Goal: Task Accomplishment & Management: Complete application form

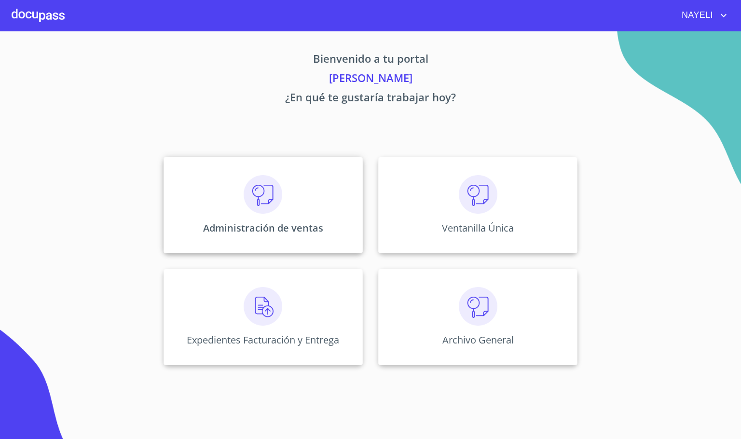
click at [301, 197] on div "Administración de ventas" at bounding box center [263, 205] width 199 height 97
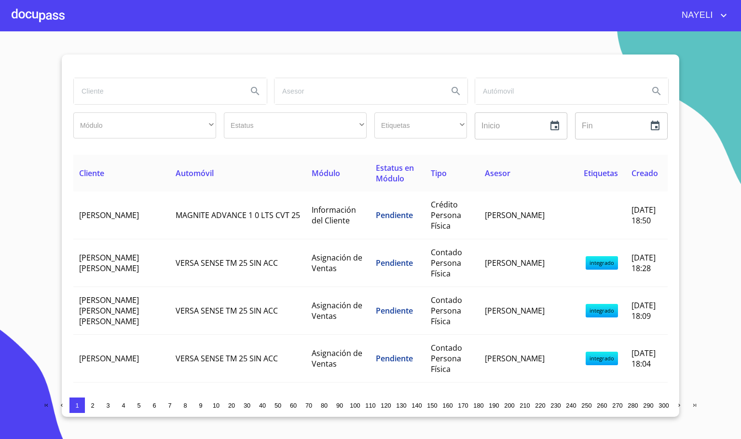
click at [89, 97] on input "search" at bounding box center [157, 91] width 166 height 26
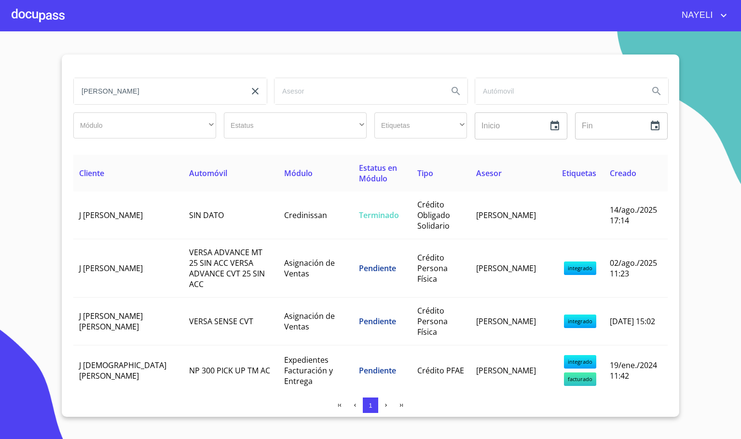
click at [127, 97] on input "j jesus" at bounding box center [157, 91] width 166 height 26
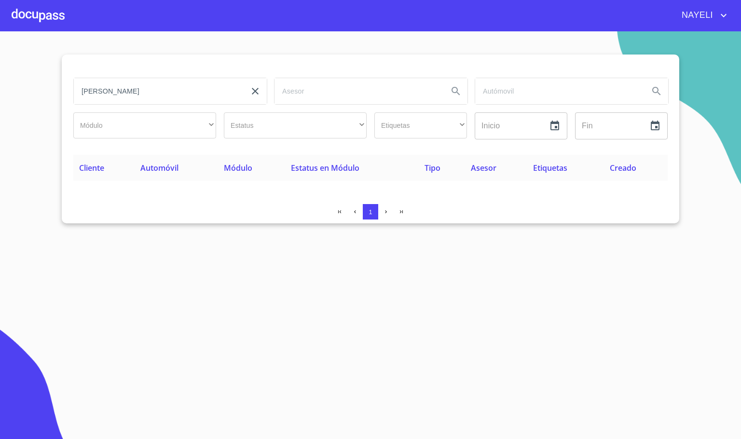
click at [85, 93] on input "j jesus franco" at bounding box center [157, 91] width 166 height 26
type input "j. jesus franco"
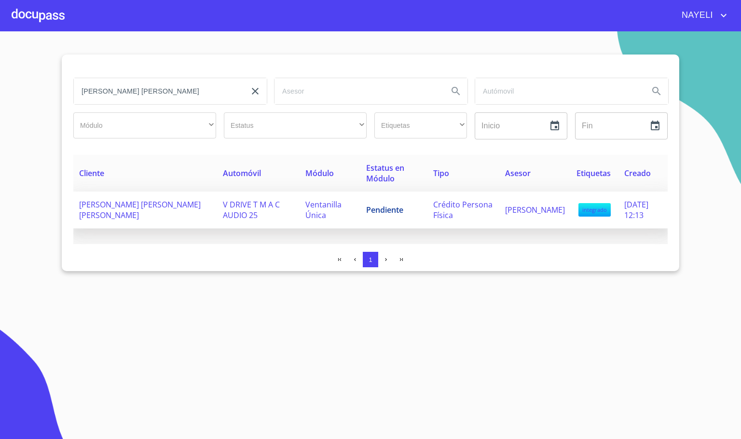
click at [223, 208] on span "V DRIVE T M A C AUDIO 25" at bounding box center [251, 209] width 57 height 21
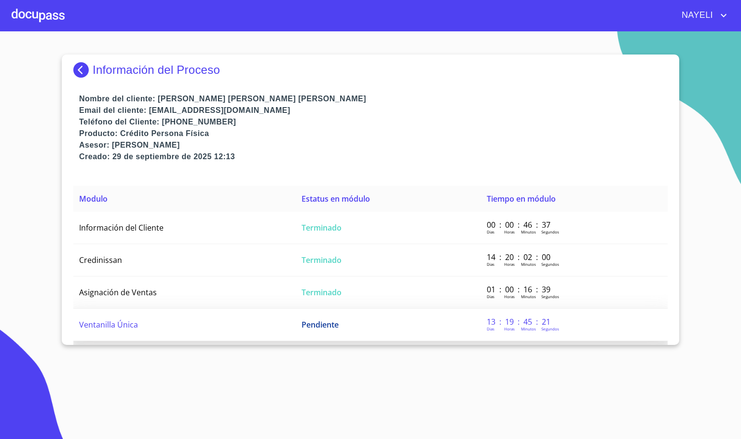
click at [171, 331] on td "Ventanilla Única" at bounding box center [184, 325] width 222 height 32
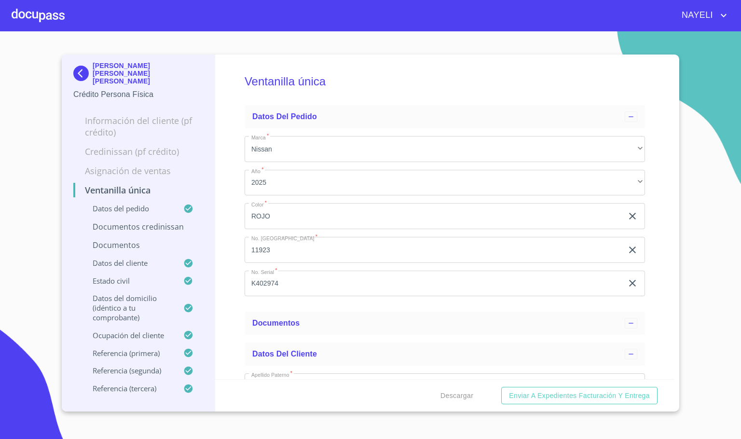
click at [226, 333] on div "Ventanilla única Datos del pedido Marca   * Nissan ​ Año   * 2025 ​ Color   * R…" at bounding box center [445, 217] width 460 height 325
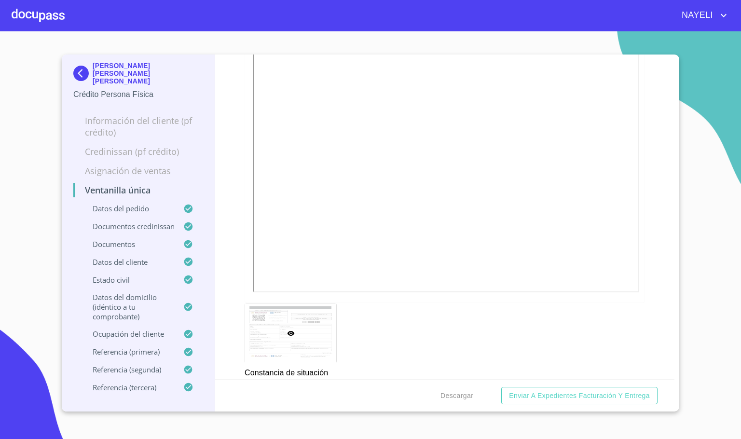
scroll to position [3185, 0]
click at [652, 246] on div "Ventanilla única Datos del pedido Marca   * Nissan ​ Año   * 2025 ​ Color   * R…" at bounding box center [445, 217] width 460 height 325
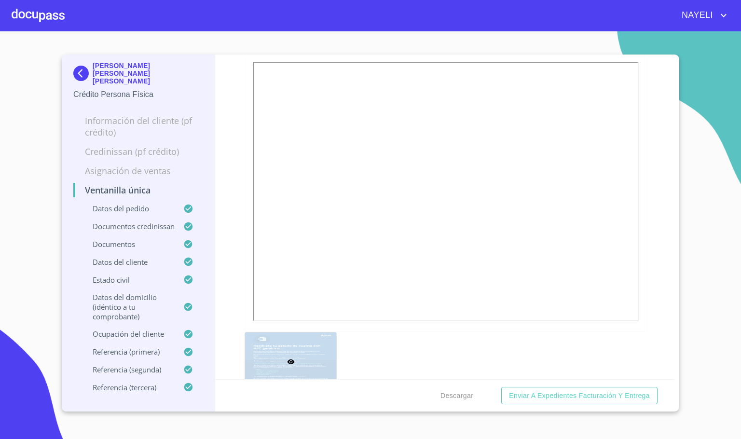
scroll to position [1013, 0]
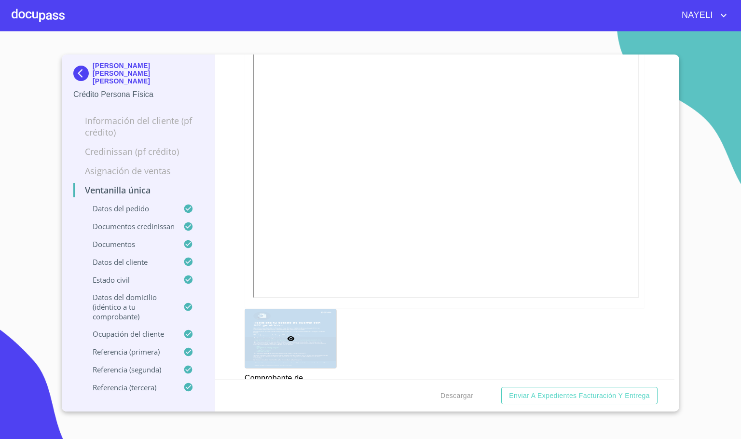
click at [93, 72] on p "J. JESUS FRANCO SANTANA" at bounding box center [148, 73] width 111 height 23
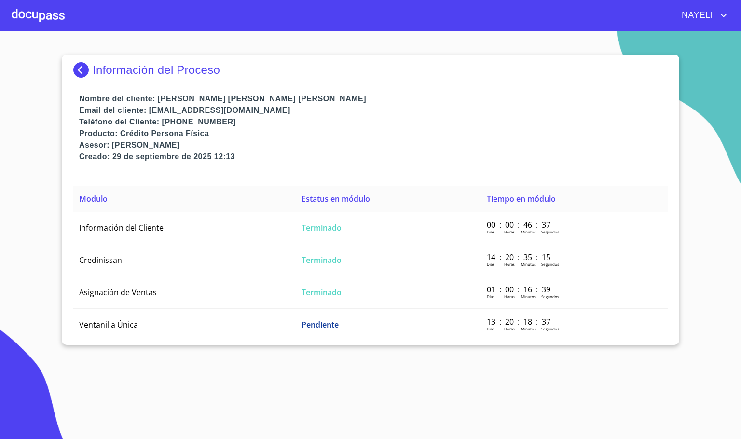
click at [75, 67] on img at bounding box center [82, 69] width 19 height 15
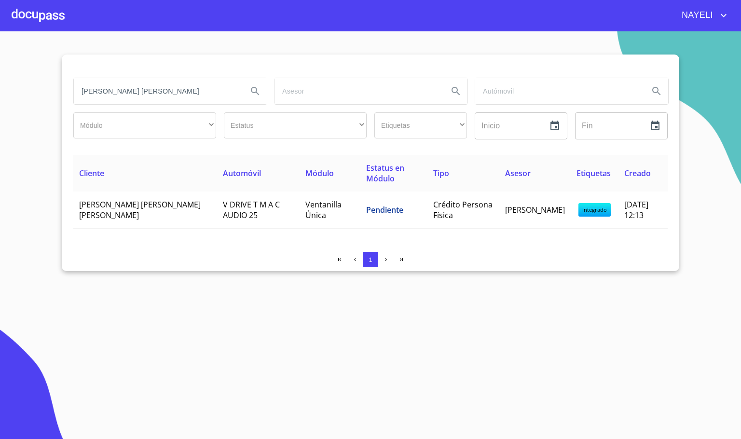
drag, startPoint x: 134, startPoint y: 90, endPoint x: 0, endPoint y: 89, distance: 133.7
click at [0, 89] on section "j. jesus franco Módulo ​ ​ Estatus ​ ​ Etiquetas ​ ​ Inicio ​ Fin ​ Cliente Aut…" at bounding box center [370, 235] width 741 height 408
type input "griselda vi"
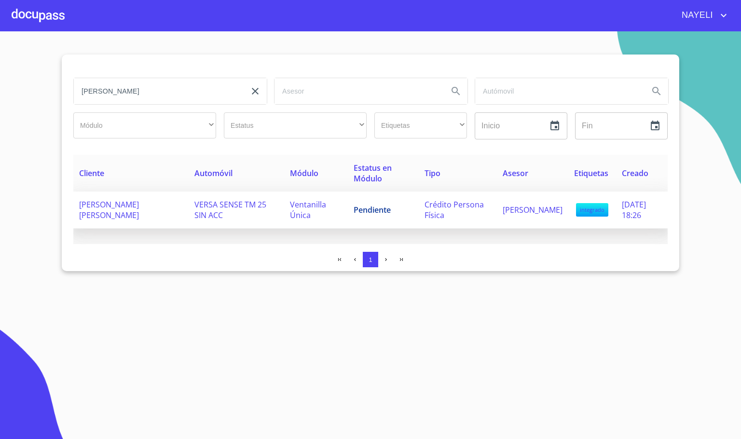
click at [127, 215] on span "GRISELDA VIRIDIANA GARCIA JARAMILLO" at bounding box center [109, 209] width 60 height 21
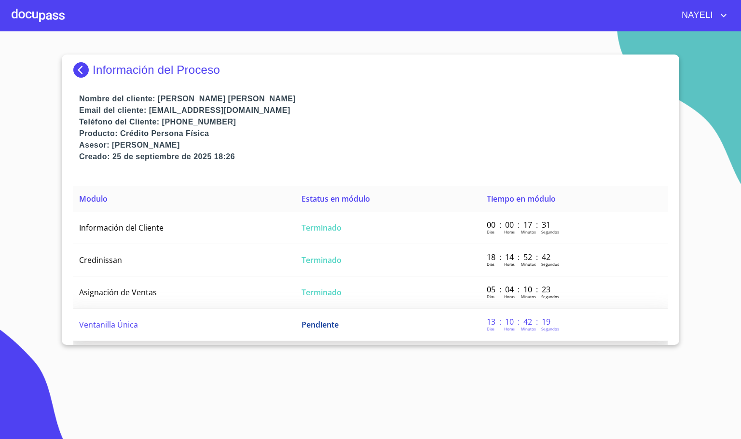
click at [194, 333] on td "Ventanilla Única" at bounding box center [184, 325] width 222 height 32
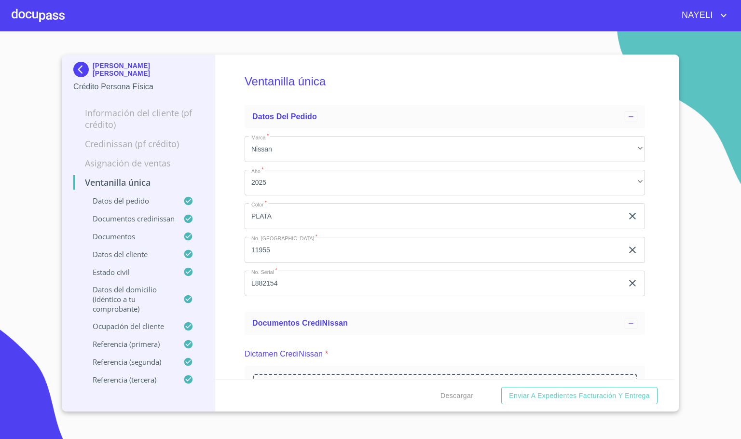
click at [235, 304] on div "Ventanilla única Datos del pedido Marca   * Nissan ​ Año   * 2025 ​ Color   * P…" at bounding box center [445, 217] width 460 height 325
click at [218, 316] on div "Ventanilla única Datos del pedido Marca   * Nissan ​ Año   * 2025 ​ Color   * P…" at bounding box center [445, 217] width 460 height 325
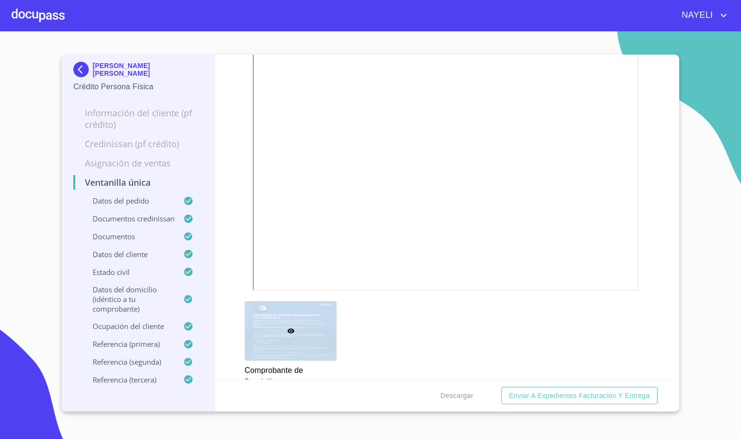
scroll to position [1086, 0]
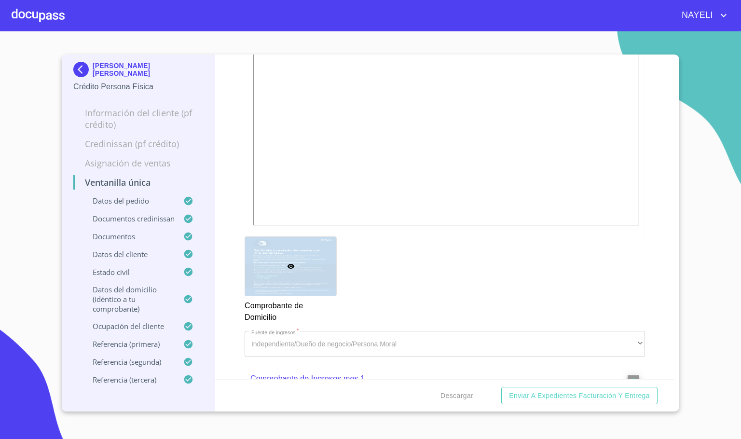
click at [86, 69] on img at bounding box center [82, 69] width 19 height 15
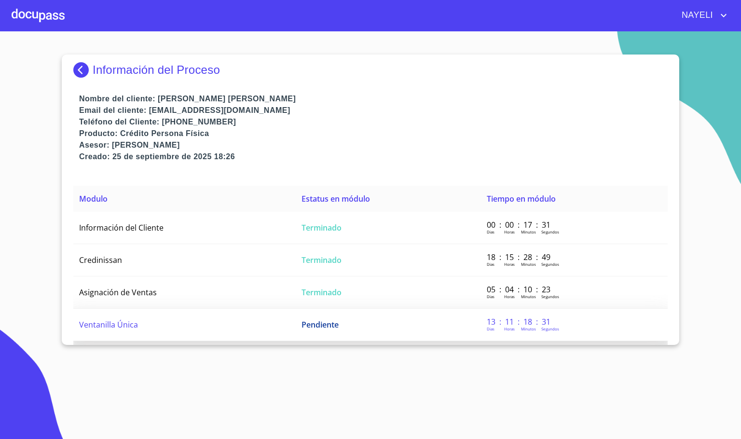
click at [164, 332] on td "Ventanilla Única" at bounding box center [184, 325] width 222 height 32
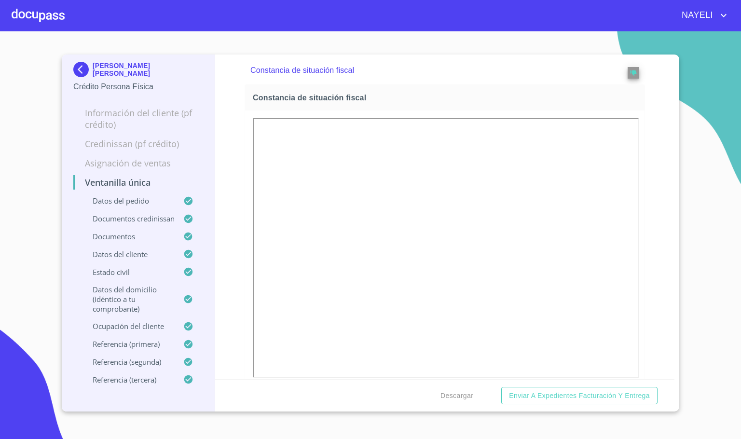
scroll to position [3214, 0]
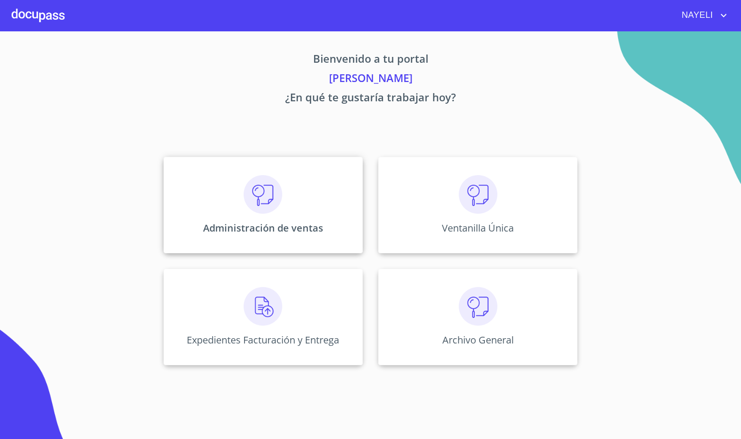
click at [254, 194] on img at bounding box center [263, 194] width 39 height 39
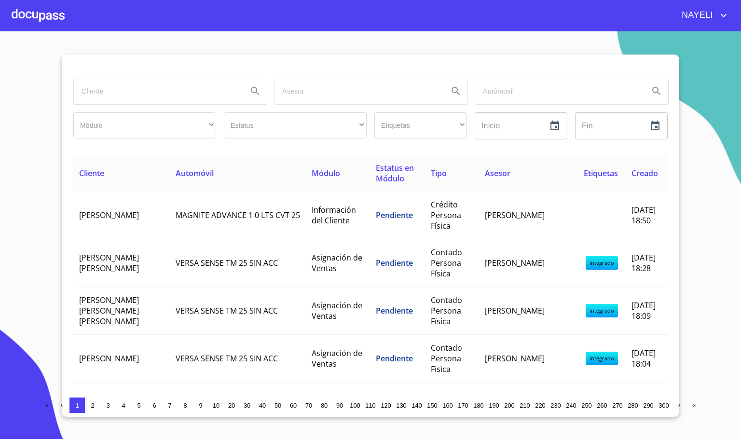
click at [138, 91] on input "search" at bounding box center [157, 91] width 166 height 26
type input "[PERSON_NAME] [PERSON_NAME]"
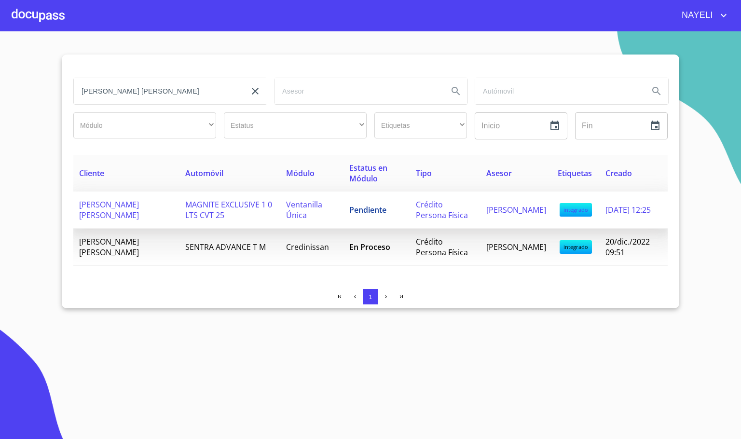
click at [145, 214] on td "[PERSON_NAME] [PERSON_NAME]" at bounding box center [126, 210] width 106 height 37
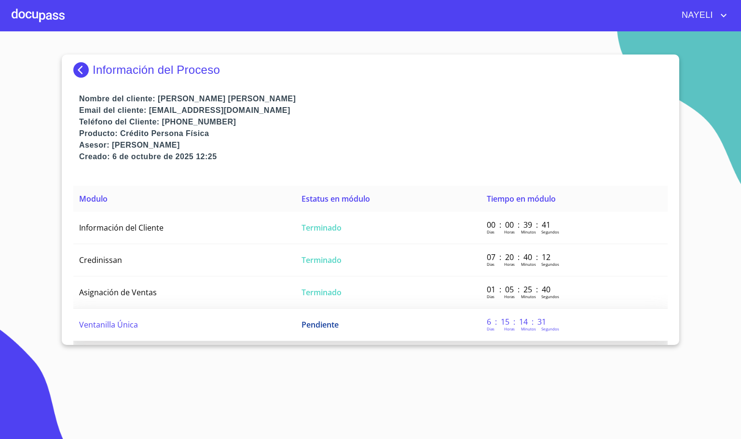
click at [171, 328] on td "Ventanilla Única" at bounding box center [184, 325] width 222 height 32
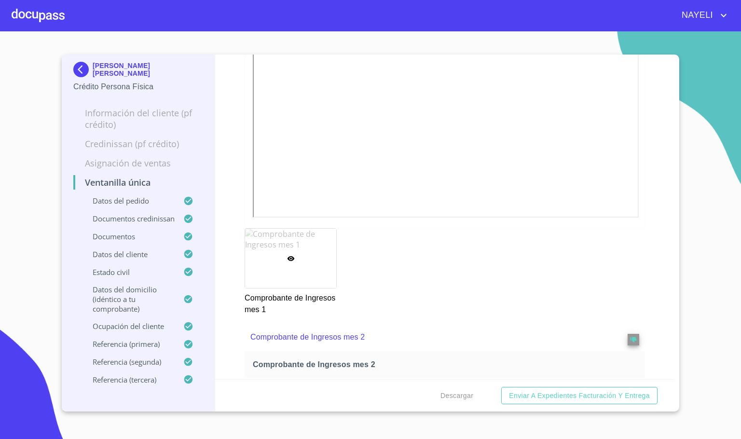
scroll to position [1303, 0]
